Goal: Navigation & Orientation: Find specific page/section

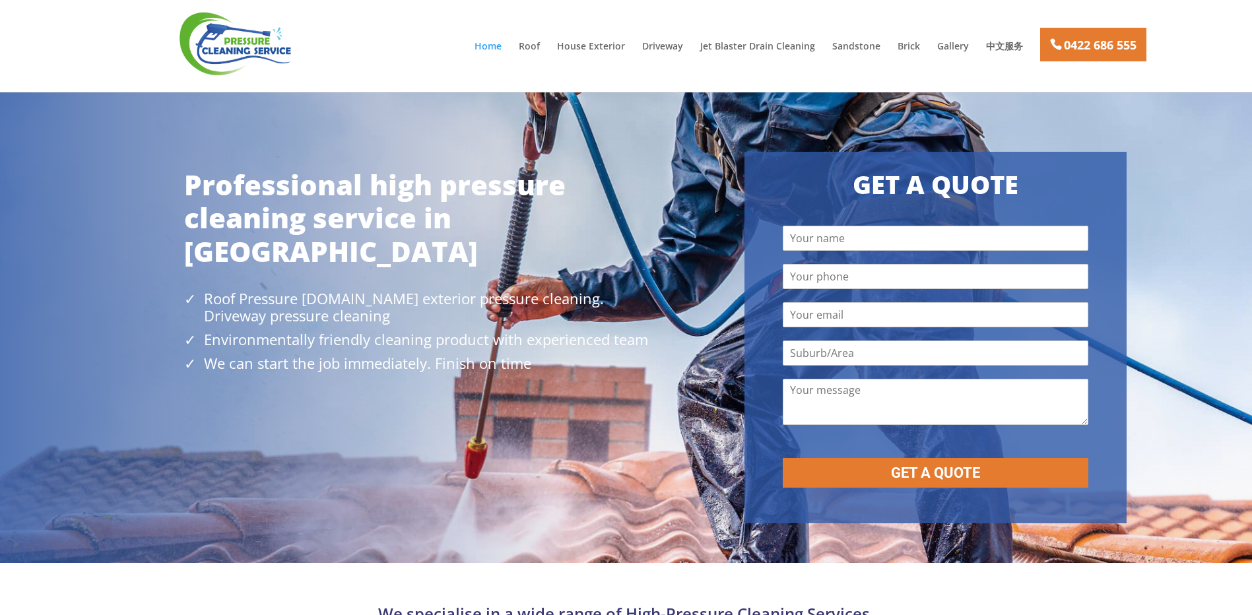
drag, startPoint x: 535, startPoint y: 39, endPoint x: 519, endPoint y: 47, distance: 17.1
drag, startPoint x: 519, startPoint y: 47, endPoint x: 537, endPoint y: 42, distance: 18.6
click at [1009, 42] on link "中文服务" at bounding box center [1004, 53] width 37 height 22
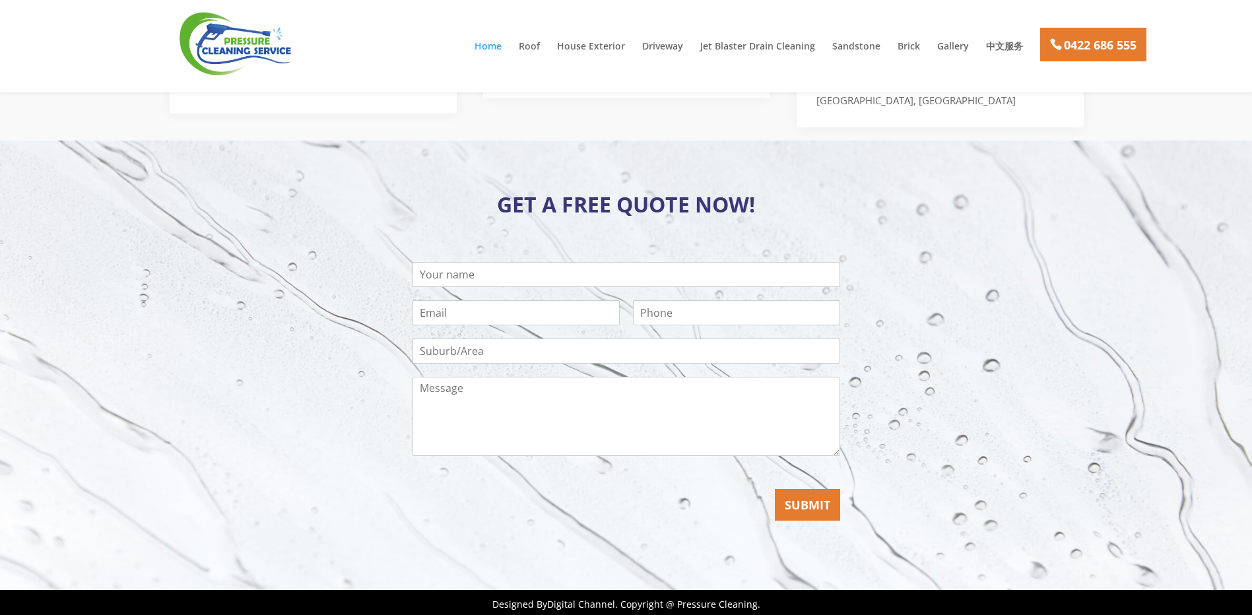
scroll to position [2660, 0]
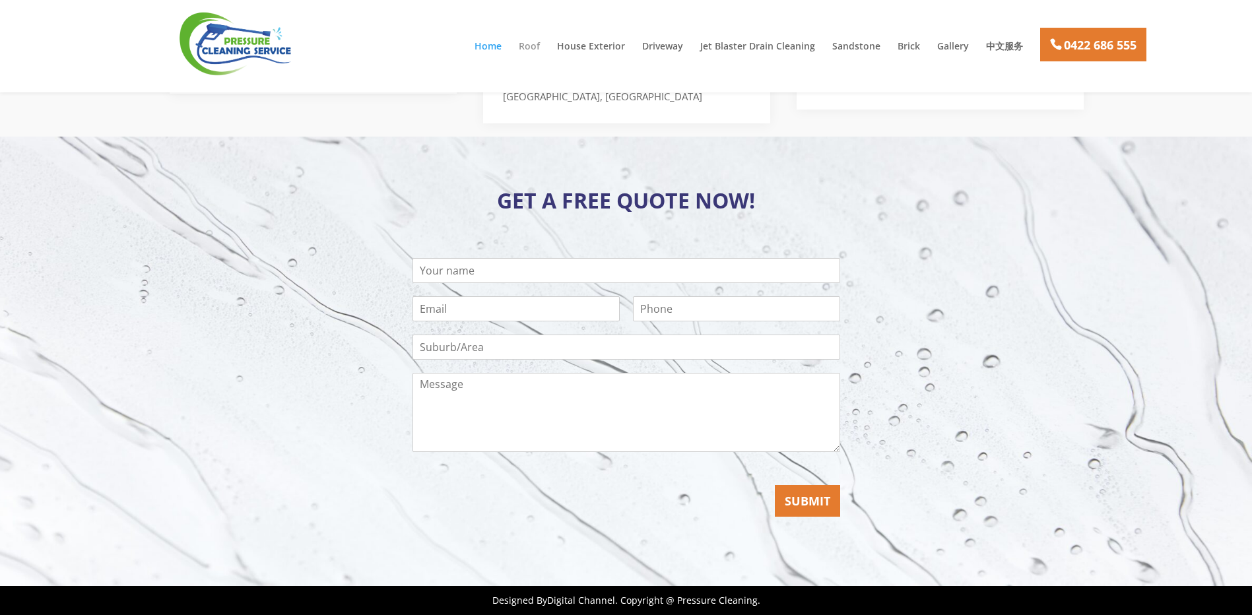
click at [539, 49] on link "Roof" at bounding box center [529, 53] width 21 height 22
click at [941, 46] on link "Gallery" at bounding box center [953, 53] width 32 height 22
click at [490, 50] on link "Home" at bounding box center [488, 53] width 27 height 22
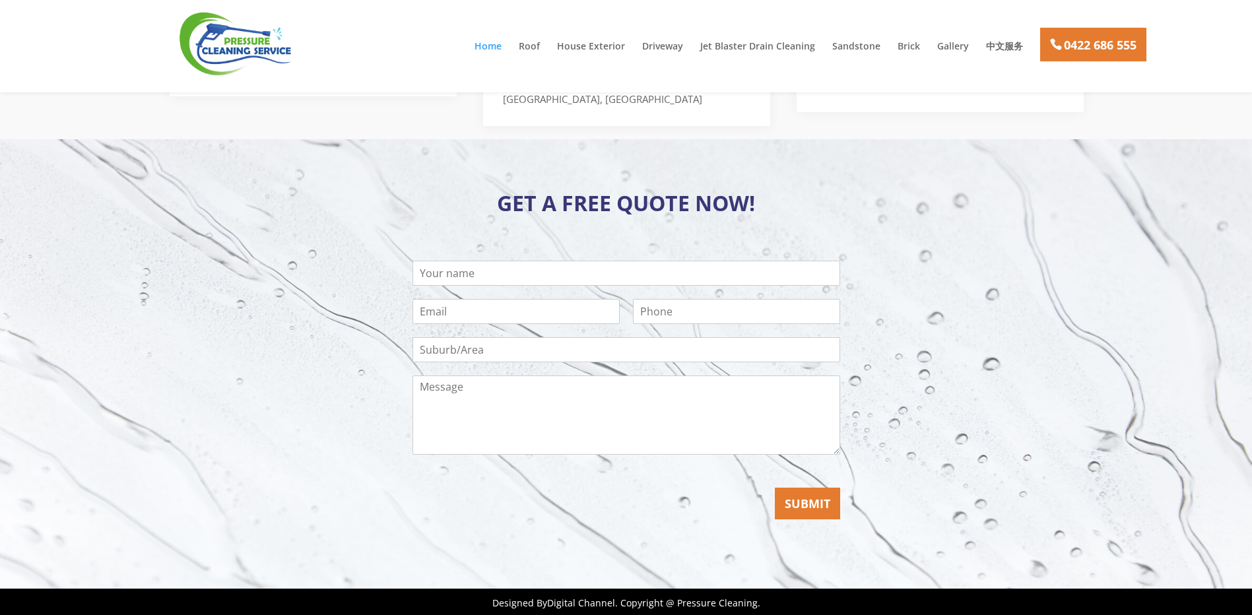
scroll to position [2660, 0]
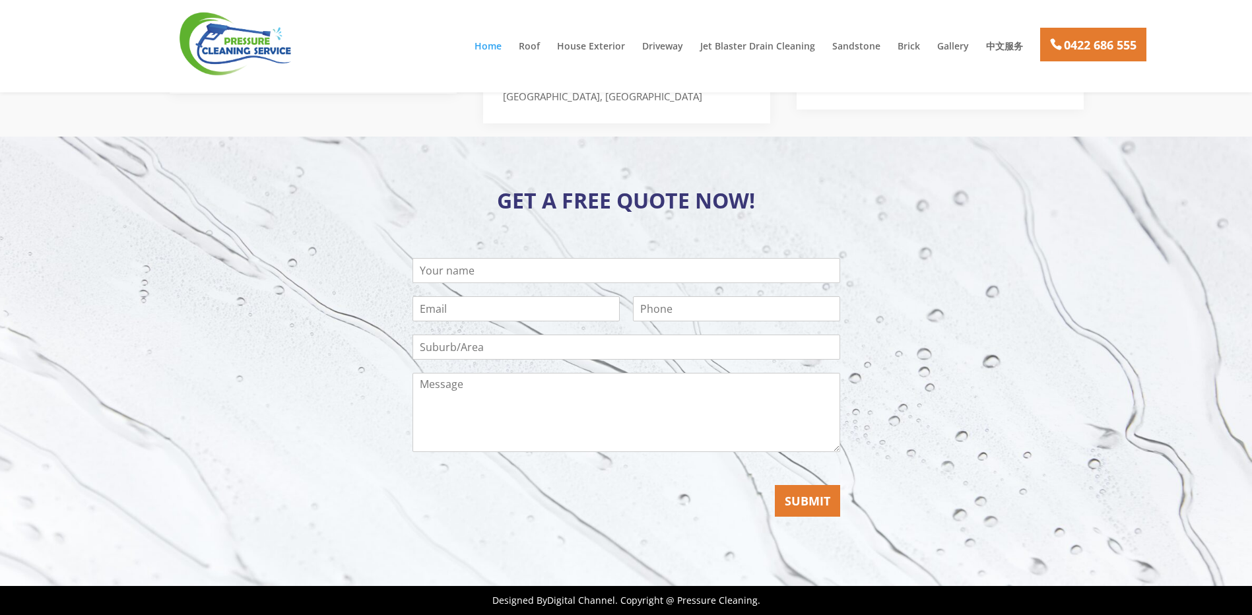
click at [546, 50] on li "Roof" at bounding box center [537, 53] width 36 height 22
click at [533, 50] on link "Roof" at bounding box center [529, 53] width 21 height 22
click at [952, 42] on link "Gallery" at bounding box center [953, 53] width 32 height 22
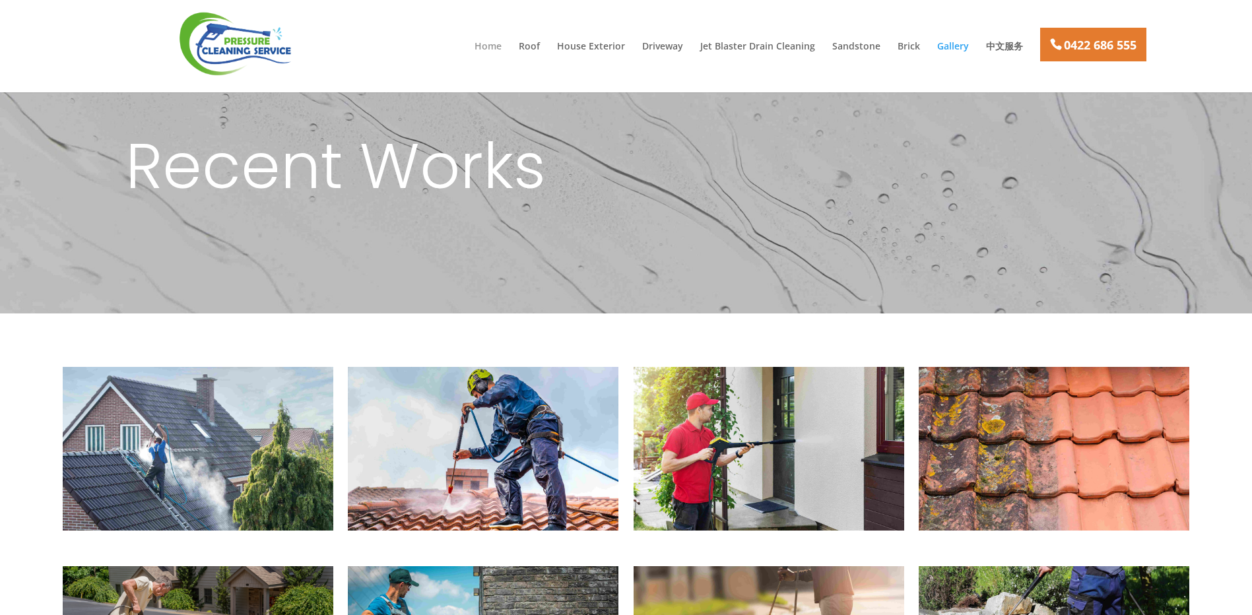
click at [502, 46] on link "Home" at bounding box center [488, 53] width 27 height 22
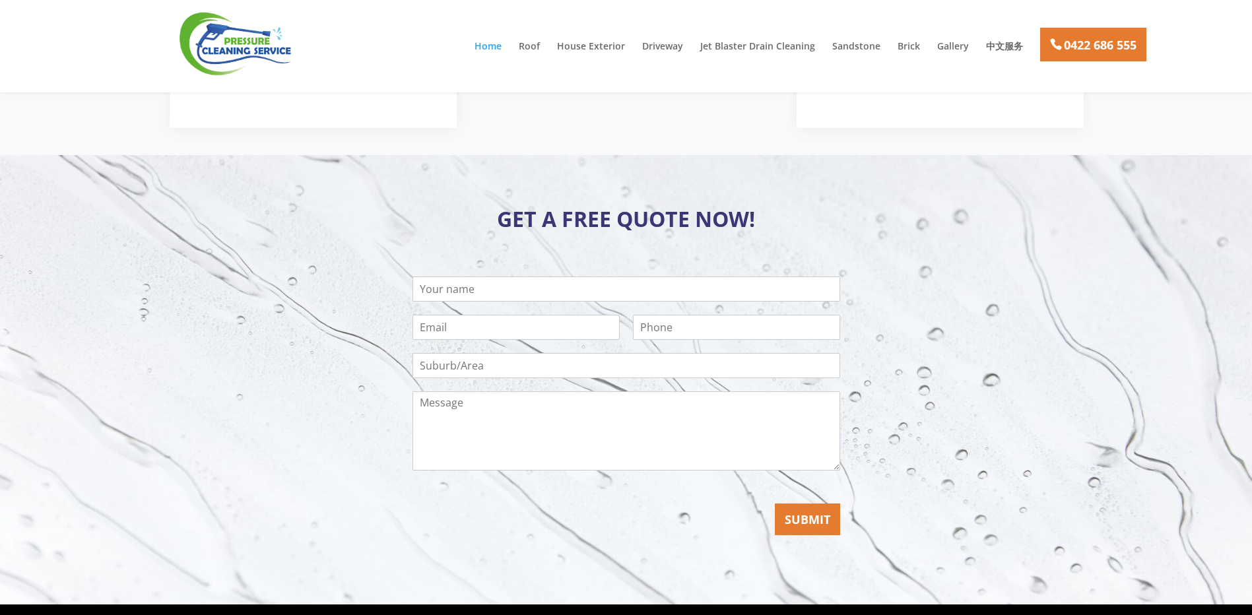
scroll to position [2660, 0]
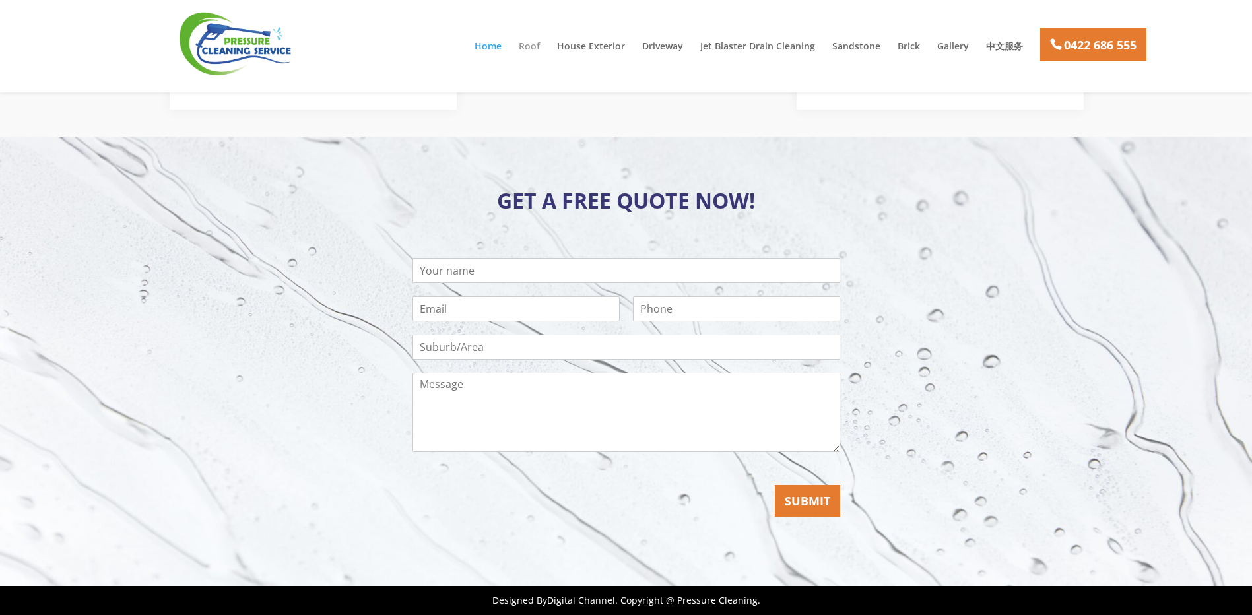
click at [540, 50] on link "Roof" at bounding box center [529, 53] width 21 height 22
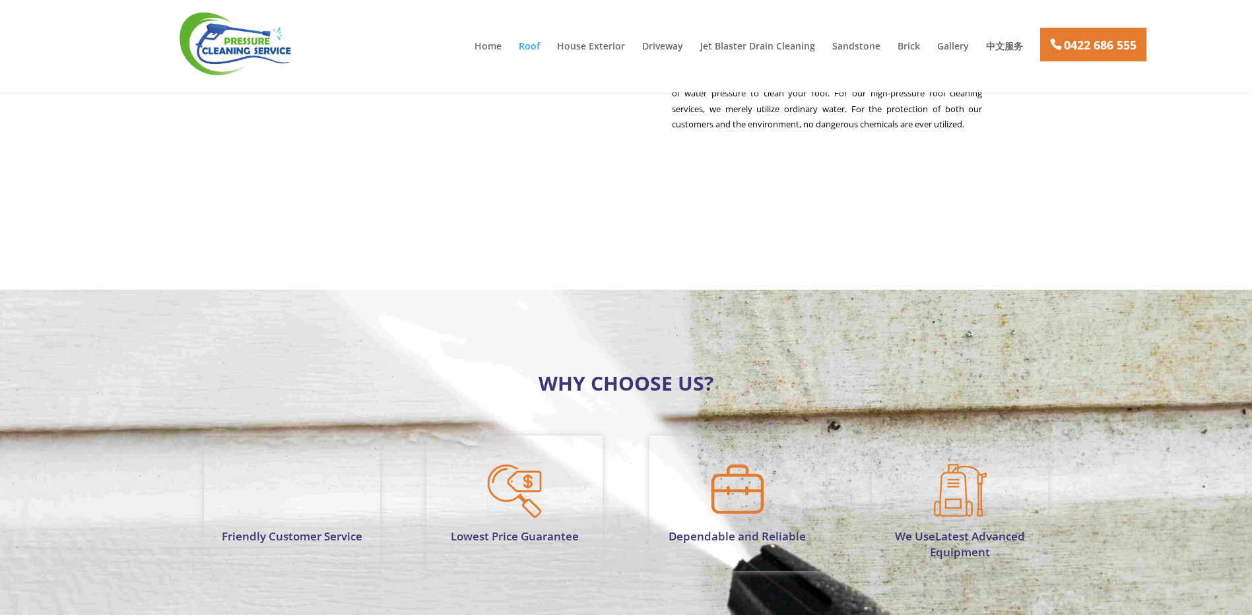
scroll to position [594, 0]
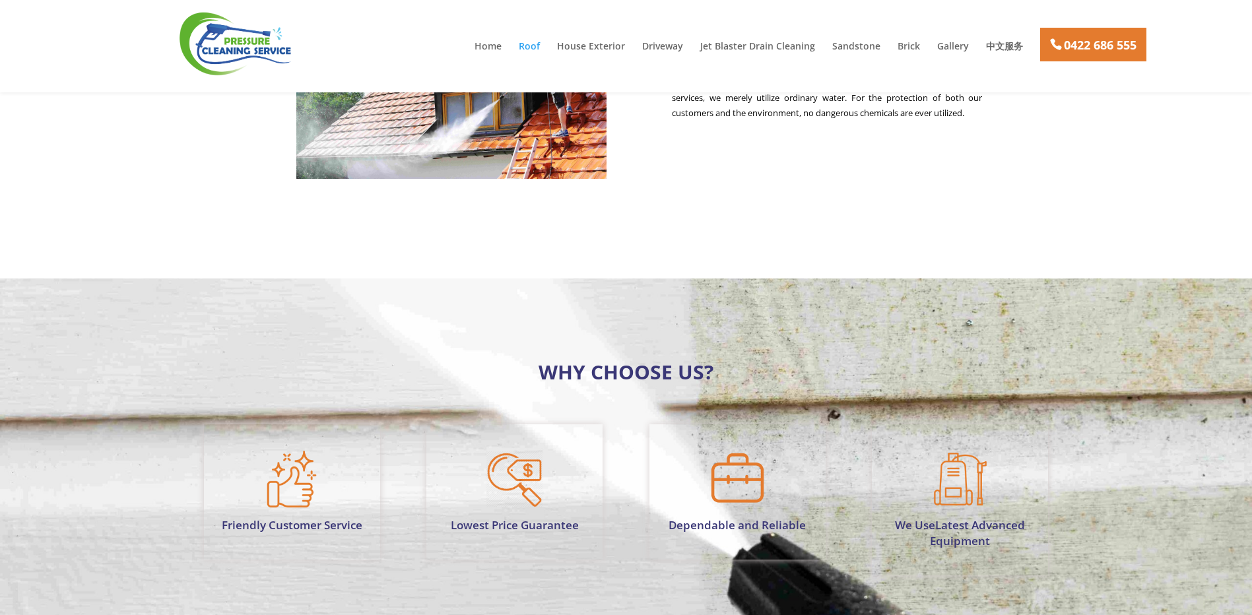
click at [762, 197] on div "High Quality Pressure Cleaning COMPLETE ROOF ClEANING SOLUTION We use a high-pr…" at bounding box center [626, 85] width 713 height 316
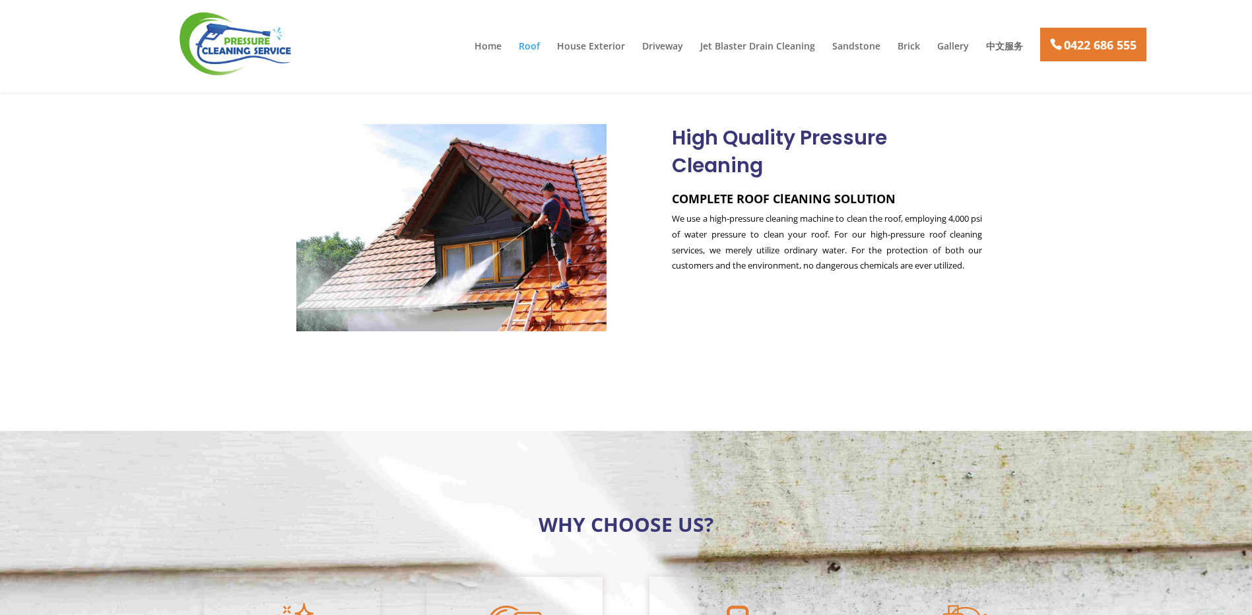
scroll to position [462, 0]
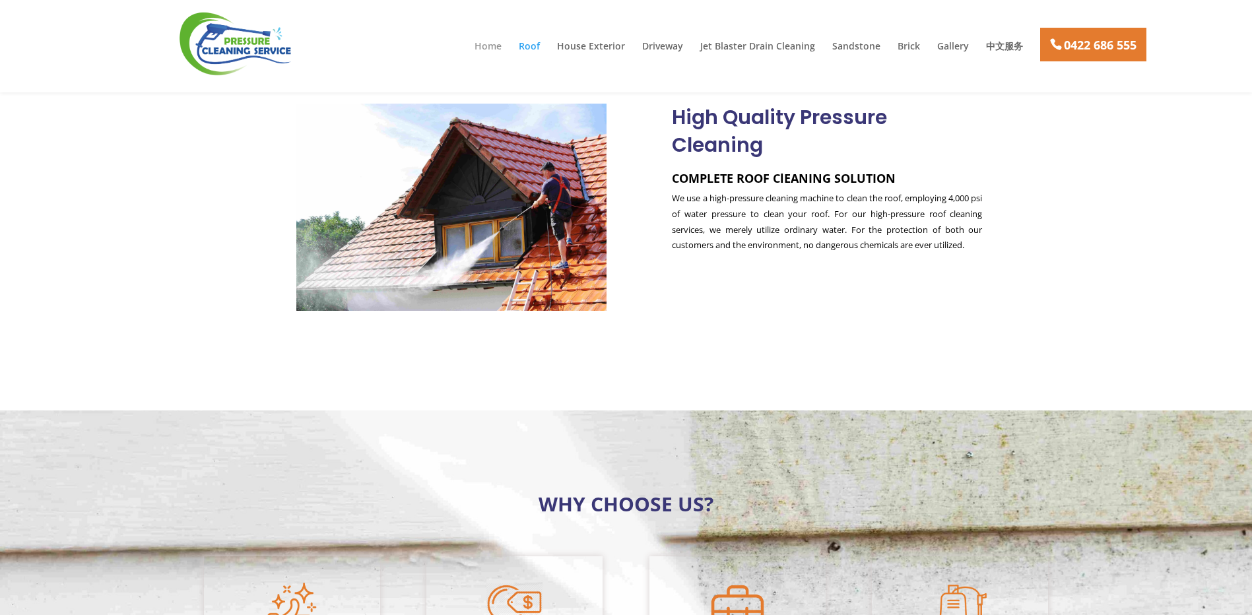
click at [501, 53] on link "Home" at bounding box center [488, 53] width 27 height 22
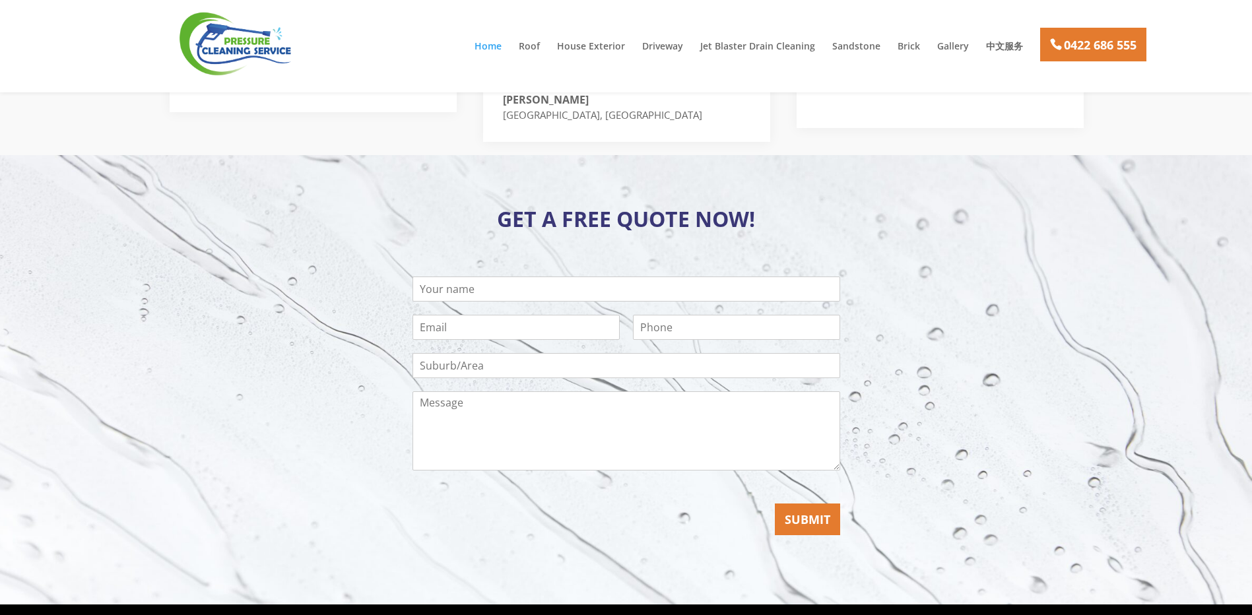
scroll to position [2660, 0]
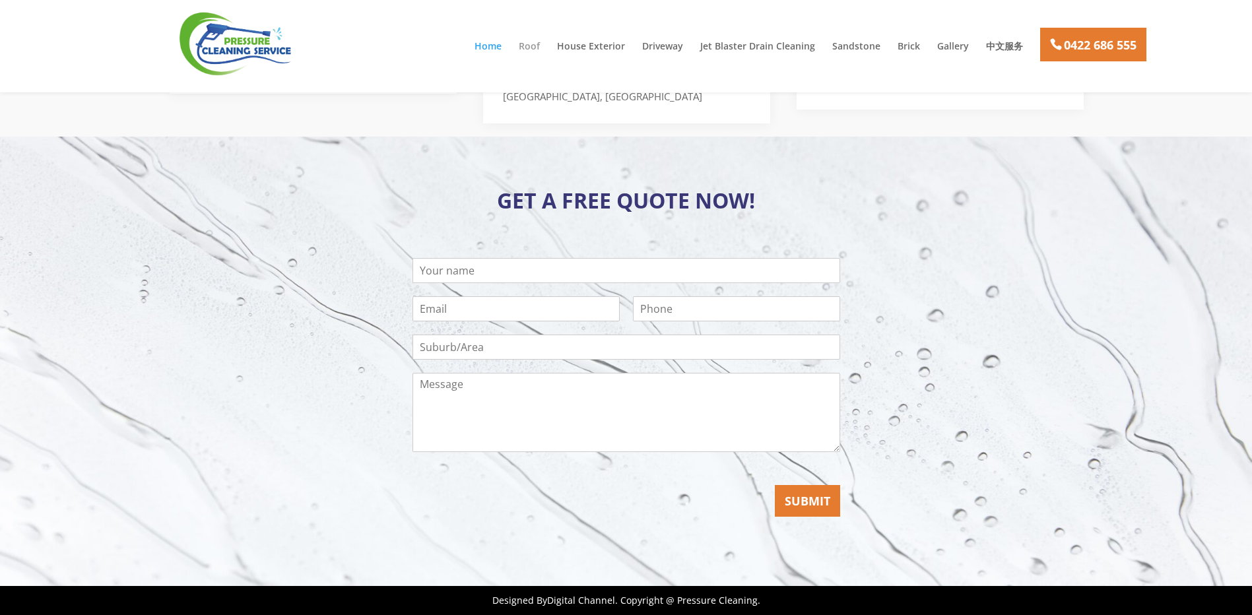
click at [540, 45] on link "Roof" at bounding box center [529, 53] width 21 height 22
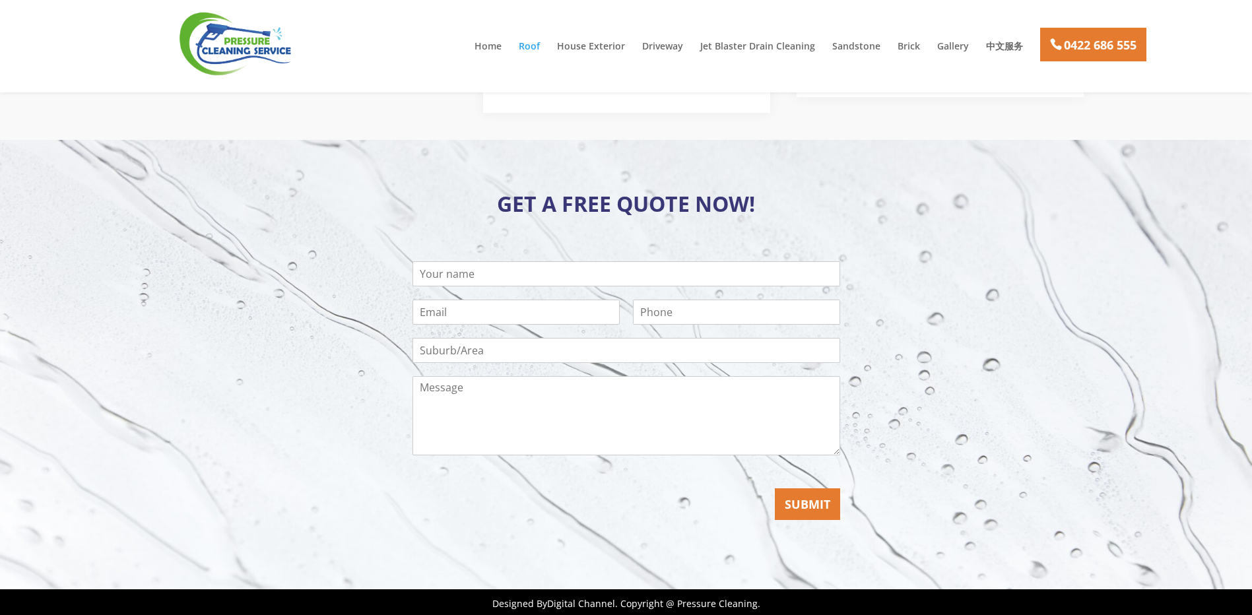
scroll to position [1919, 0]
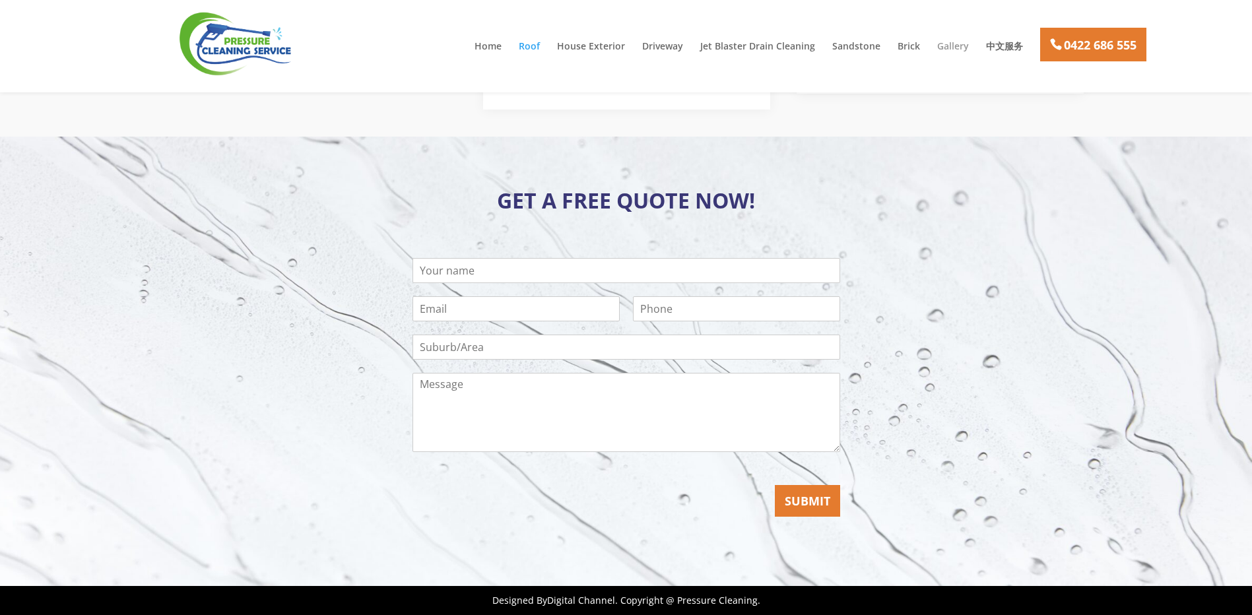
click at [958, 46] on link "Gallery" at bounding box center [953, 53] width 32 height 22
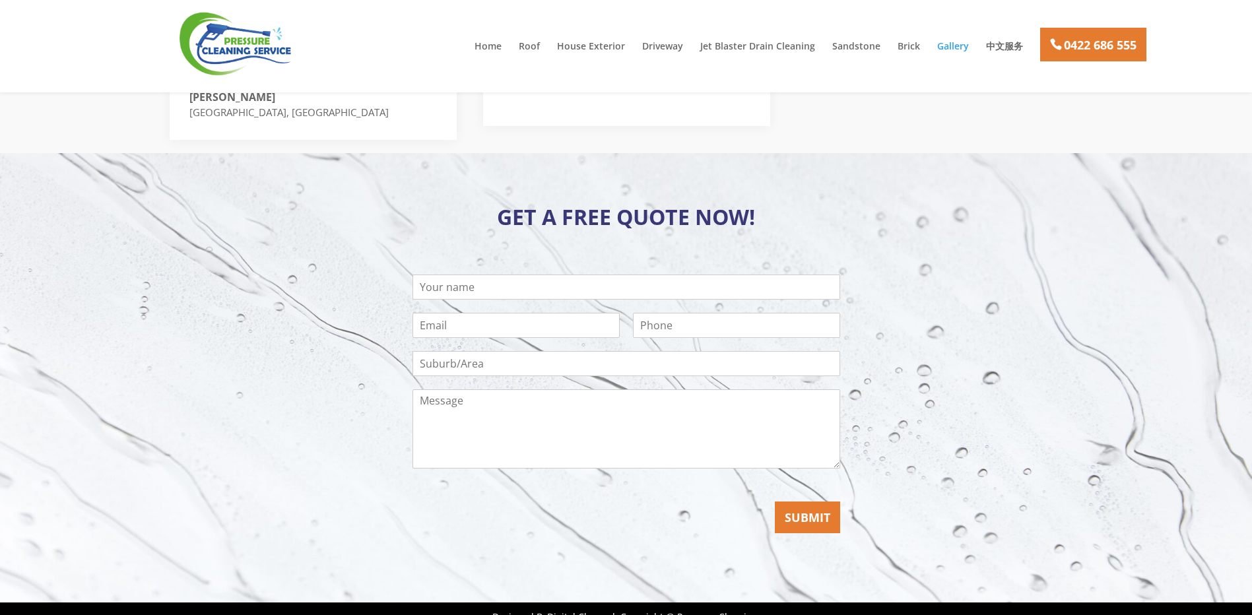
scroll to position [1235, 0]
